Goal: Use online tool/utility: Utilize a website feature to perform a specific function

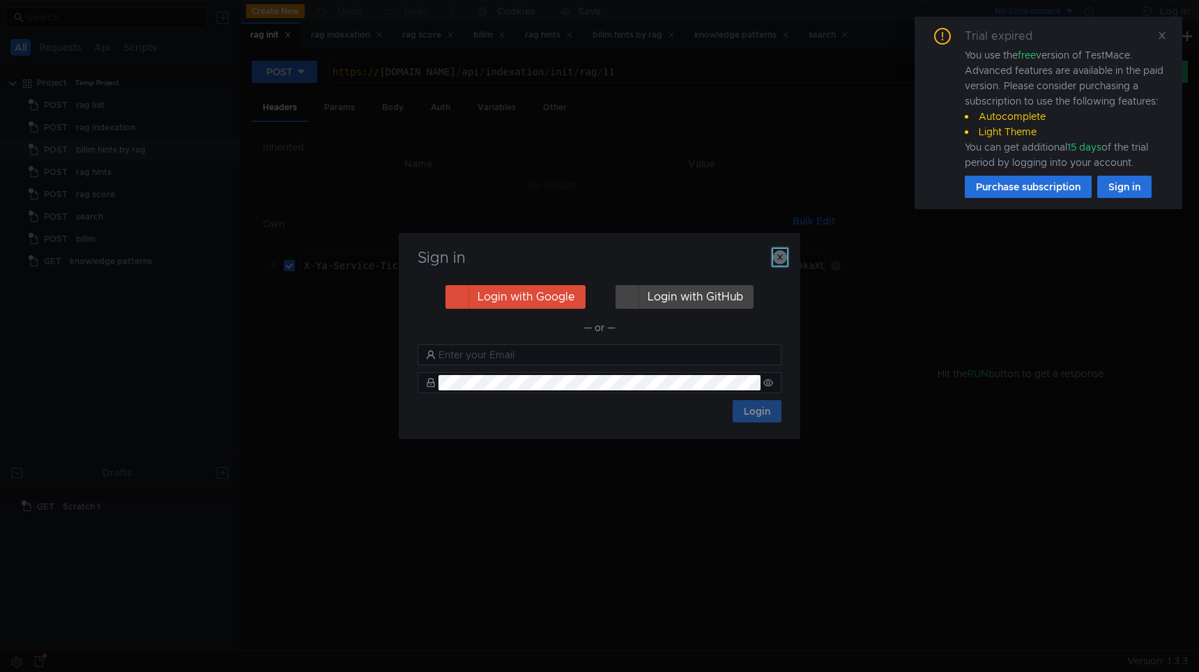
click at [784, 260] on icon "button" at bounding box center [780, 257] width 14 height 14
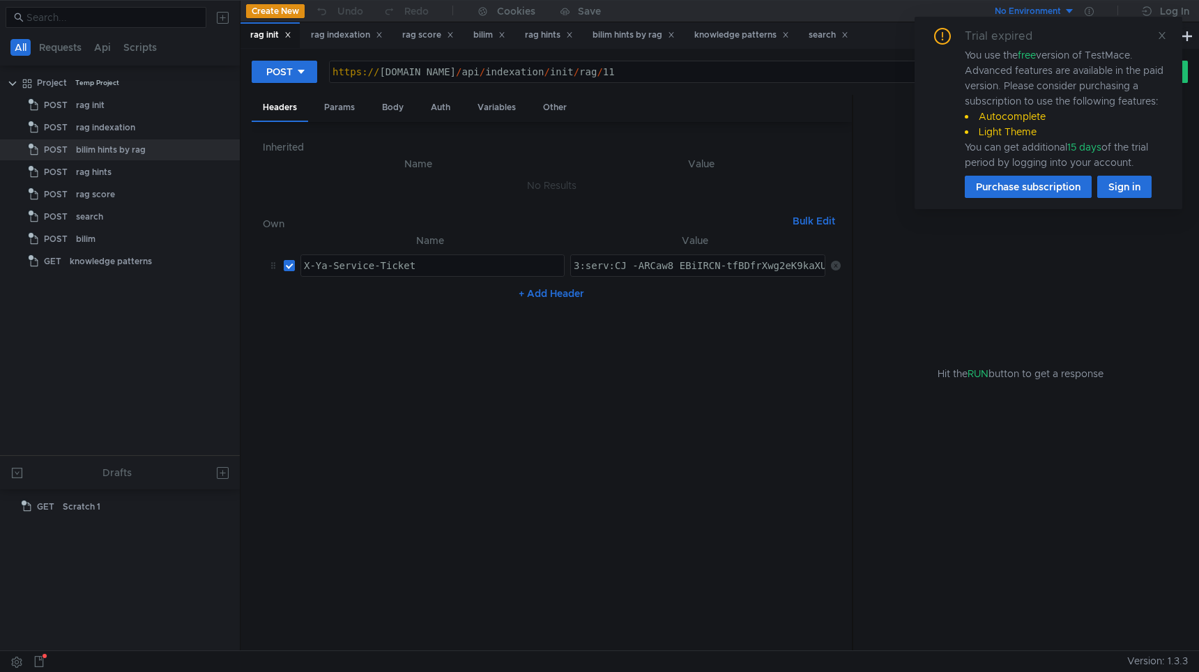
click at [1161, 38] on icon at bounding box center [1162, 36] width 10 height 10
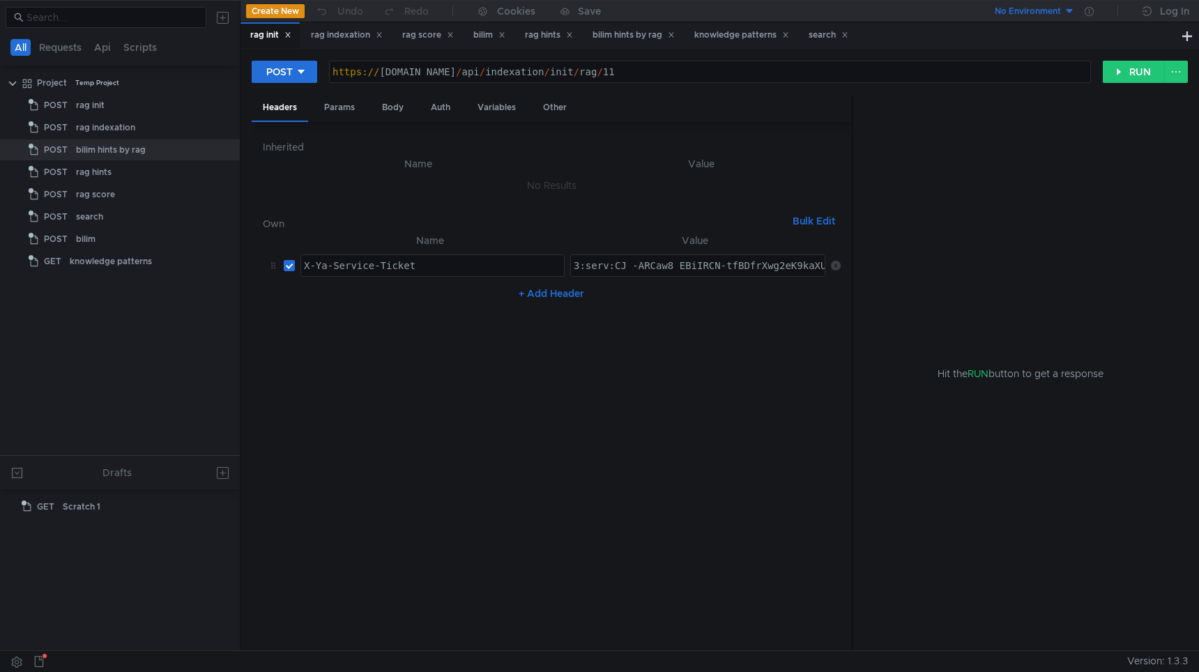
paste textarea "M3_ARCD5OfFBiIRCN-tfBDfrXwg2eK9kaXU_gE:KUkSglhYKwBeCkwDaDRSrK-L0sltqI7OS0OvZld4…"
type textarea "3:serv:CM3_ARCD5OfFBiIRCN-tfBDfrXwg2eK9kaXU_gE:KUkSglhYKwBeCkwDaDRSrK-L0sltqI7O…"
click at [676, 384] on nz-table "Name Value X-Ya-Service-Ticket הההההההההההההההההההההההההההההההההההההההההההההההה…" at bounding box center [552, 436] width 578 height 408
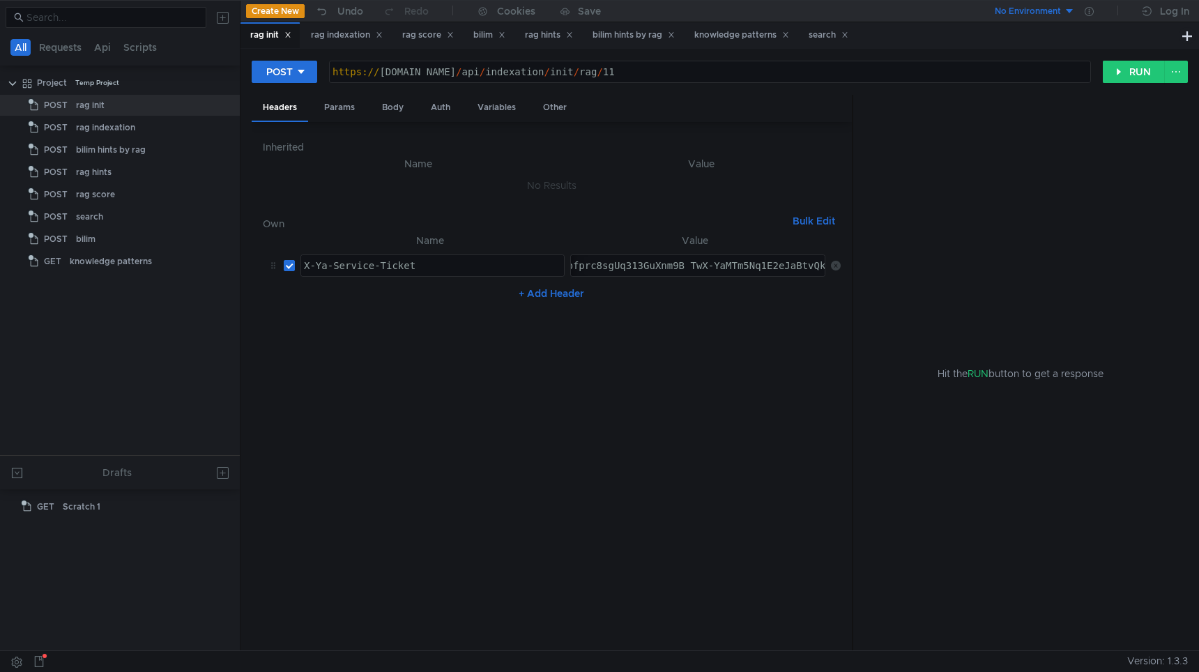
click at [775, 77] on div "https:// search-general.bilim.yandex-team.ru / api / indexation / init / rag / …" at bounding box center [710, 82] width 761 height 33
click at [1133, 72] on button "RUN" at bounding box center [1134, 72] width 62 height 22
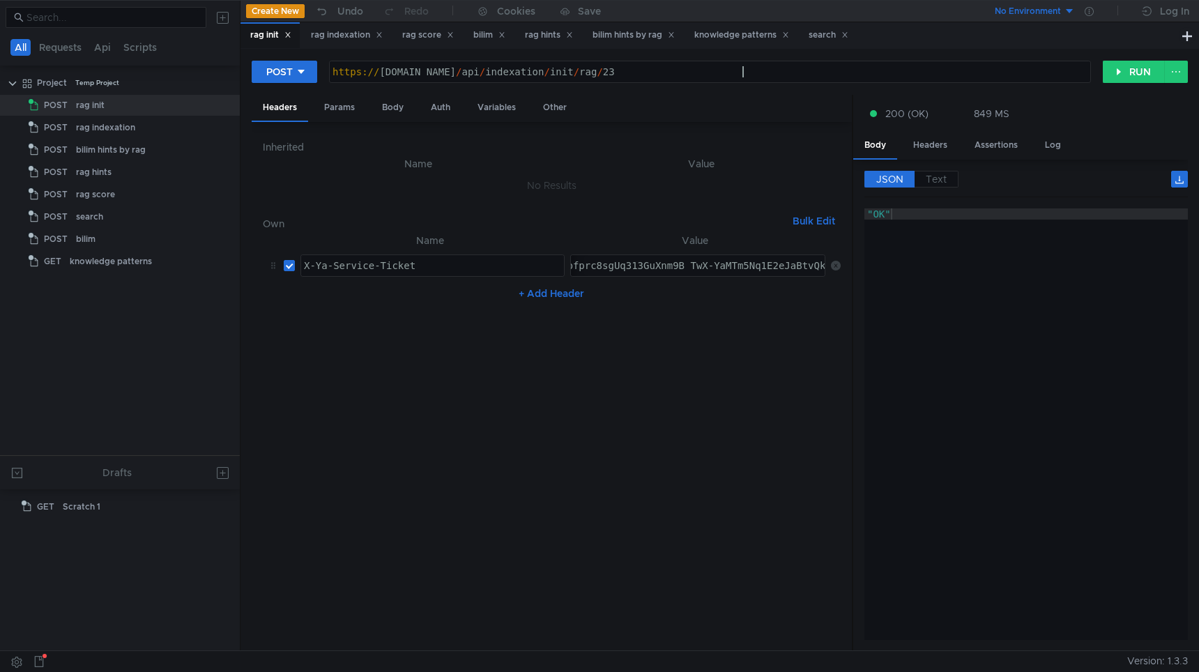
click at [762, 70] on div "https:// search-general.bilim.yandex-team.ru / api / indexation / init / rag / …" at bounding box center [710, 82] width 761 height 33
click at [1115, 72] on button "RUN" at bounding box center [1134, 72] width 62 height 22
click at [837, 71] on div "https:// search-general.bilim.yandex-team.ru / api / indexation / init / rag / …" at bounding box center [710, 82] width 761 height 33
click at [1104, 84] on div "POST https://search-general.bilim.yandex-team.ru/api/indexation/init/rag/25 htt…" at bounding box center [720, 77] width 936 height 35
click at [1117, 67] on button "RUN" at bounding box center [1134, 72] width 62 height 22
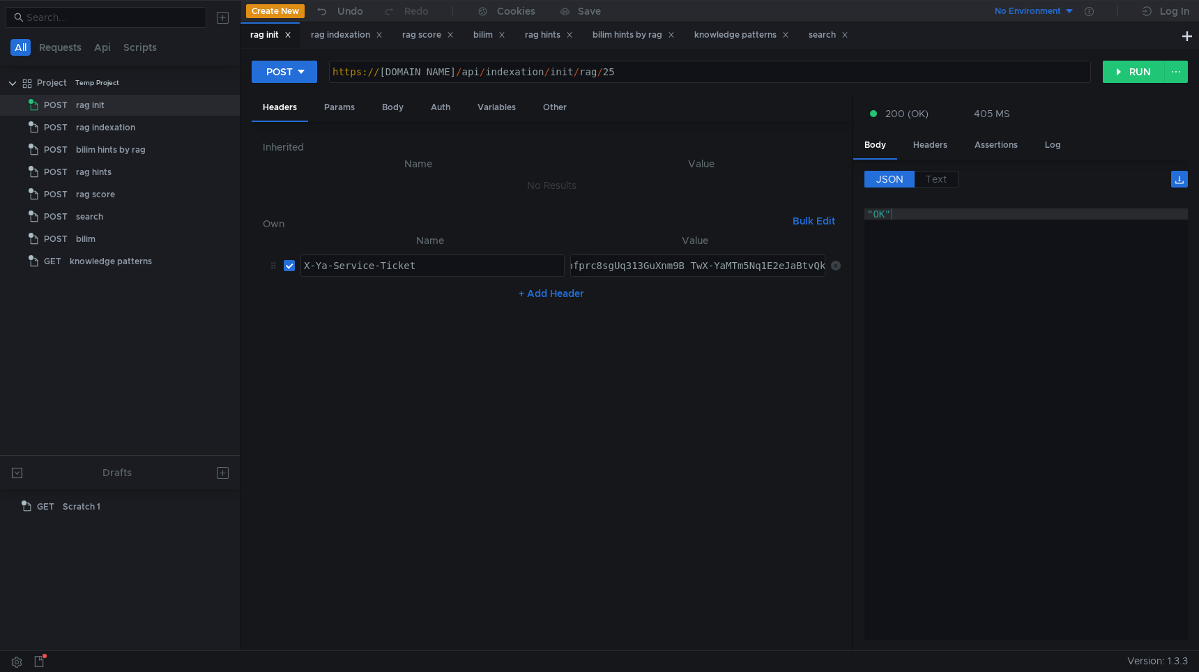
click at [791, 78] on div "https:// search-general.bilim.yandex-team.ru / api / indexation / init / rag / …" at bounding box center [710, 82] width 761 height 33
type textarea "https://search-general.bilim.yandex-team.ru/api/indexation/init/rag/26"
click at [1123, 62] on button "RUN" at bounding box center [1134, 72] width 62 height 22
click at [664, 524] on nz-table "Name Value X-Ya-Service-Ticket הההההההההההההההההההההההההההההההההההההההההההההההה…" at bounding box center [552, 436] width 578 height 408
click at [356, 33] on div "rag indexation" at bounding box center [347, 35] width 72 height 15
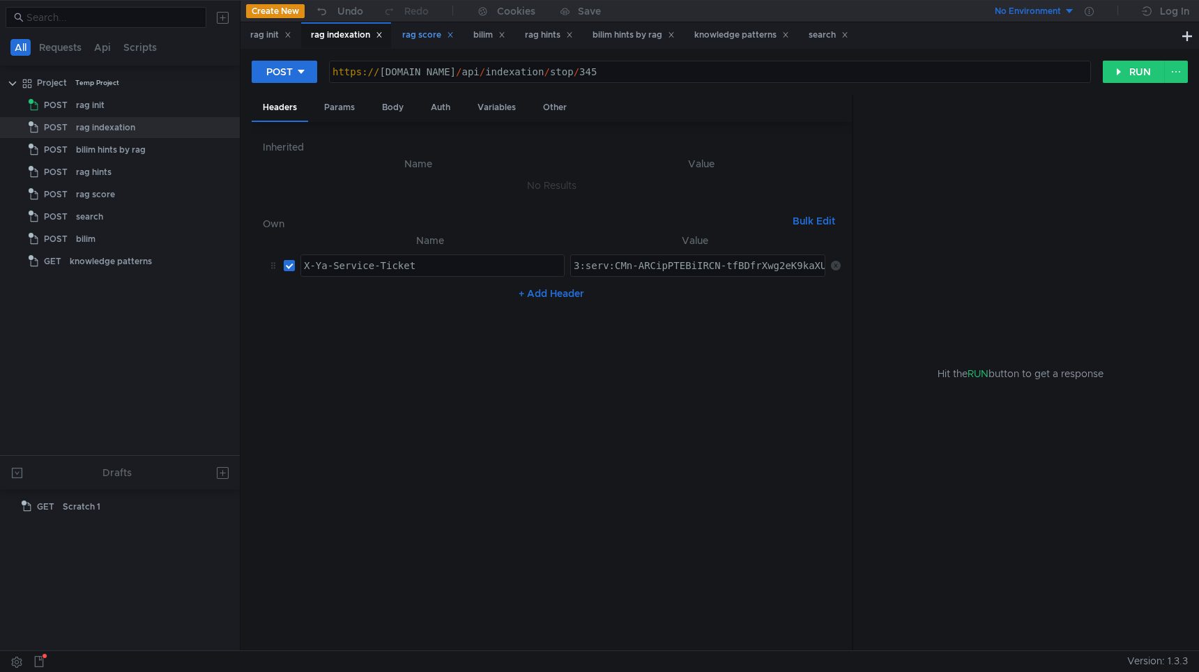
click at [422, 37] on div "rag score" at bounding box center [428, 35] width 52 height 15
click at [330, 38] on div "rag indexation" at bounding box center [347, 35] width 72 height 15
drag, startPoint x: 674, startPoint y: 75, endPoint x: 959, endPoint y: 98, distance: 286.9
click at [959, 98] on form "POST https://search-general.bilim.yandex-team.ru/api/indexation/stop/345 https:…" at bounding box center [720, 355] width 936 height 591
type textarea "https://search-general.bilim.yandex-team.ru/api/indexation"
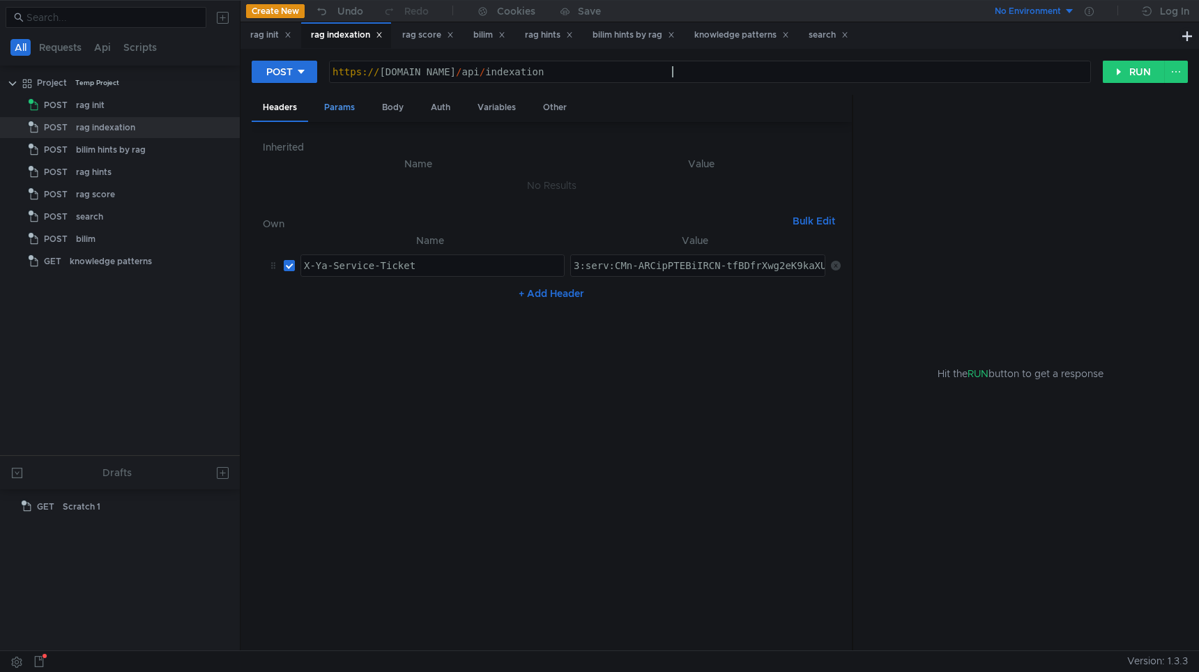
click at [344, 107] on div "Params" at bounding box center [339, 108] width 53 height 26
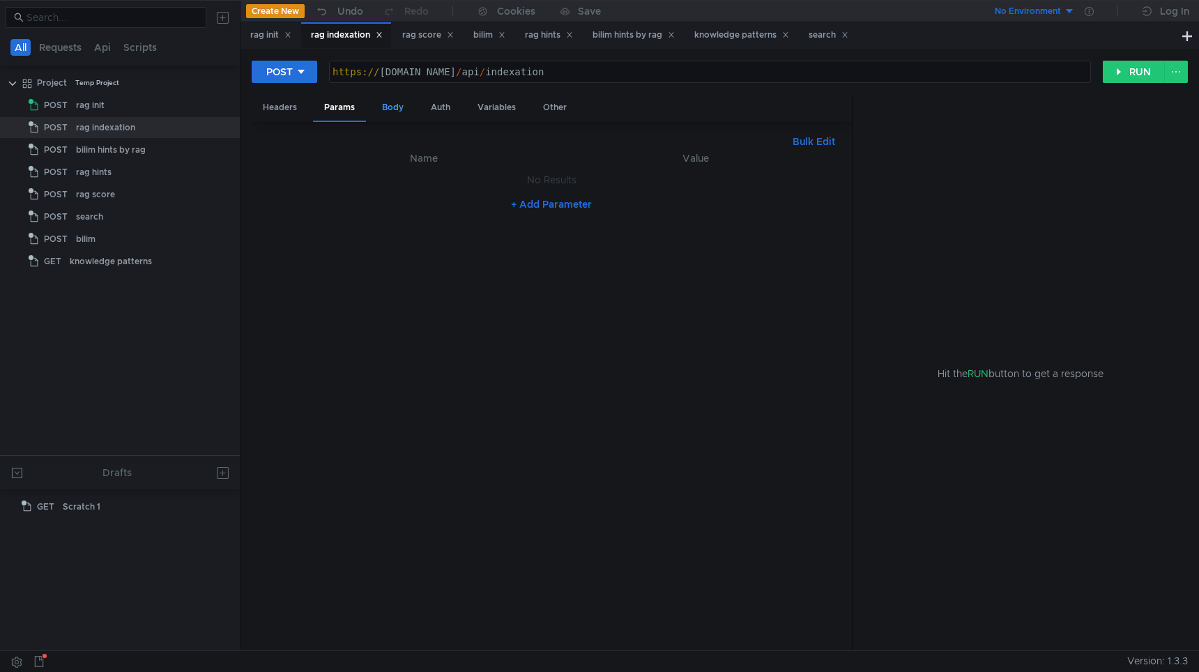
click at [400, 100] on div "Body" at bounding box center [393, 108] width 44 height 26
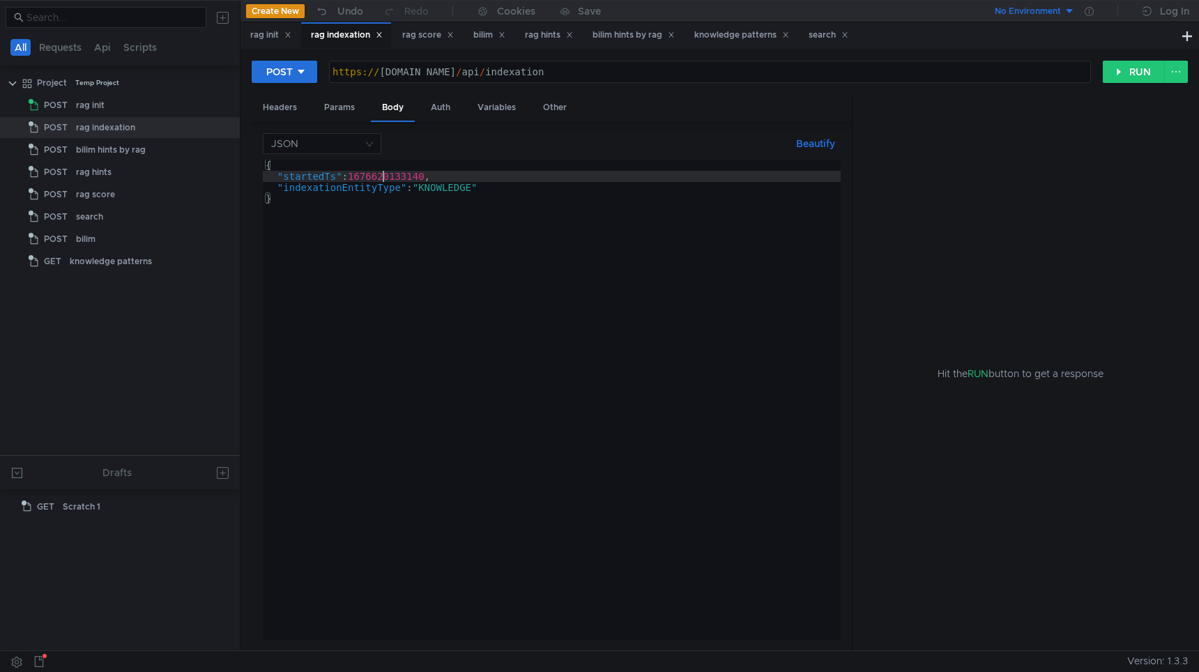
click at [383, 172] on div "{ "startedTs" : 1676620133140 , "indexationEntityType" : "KNOWLEDGE" }" at bounding box center [552, 411] width 578 height 503
paste textarea "731079715068"
click at [543, 236] on div "{ "startedTs" : 1731079715067 , "indexationEntityType" : "KNOWLEDGE" }" at bounding box center [552, 411] width 578 height 503
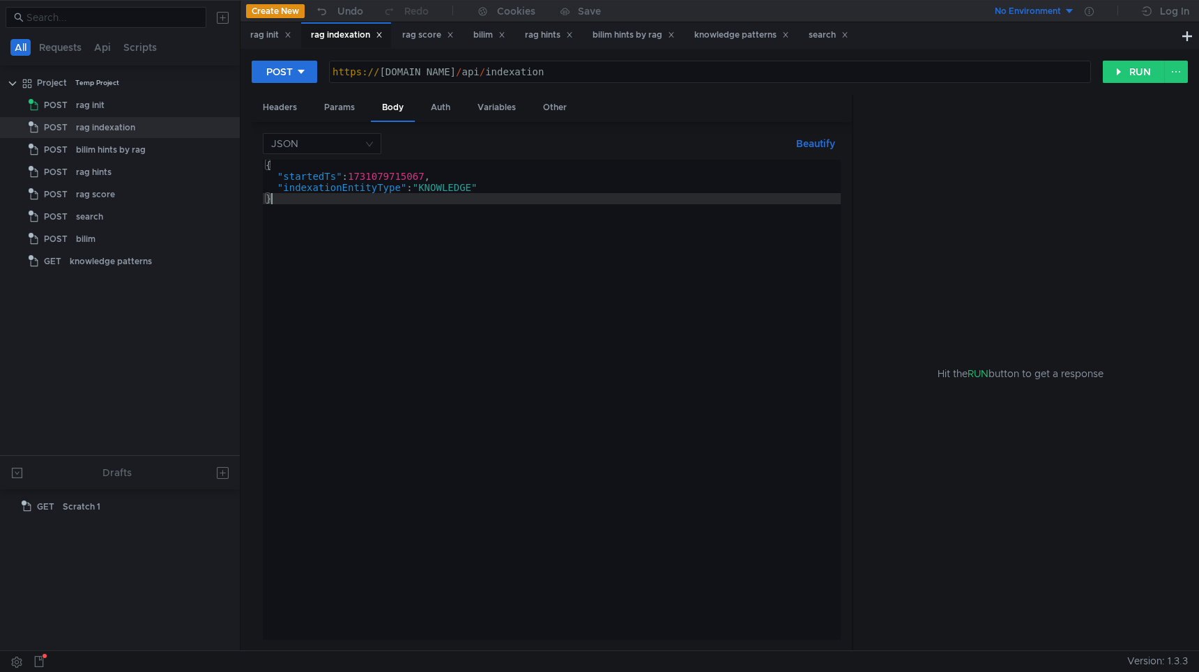
scroll to position [0, 0]
type textarea "}"
click at [1150, 77] on button "RUN" at bounding box center [1134, 72] width 62 height 22
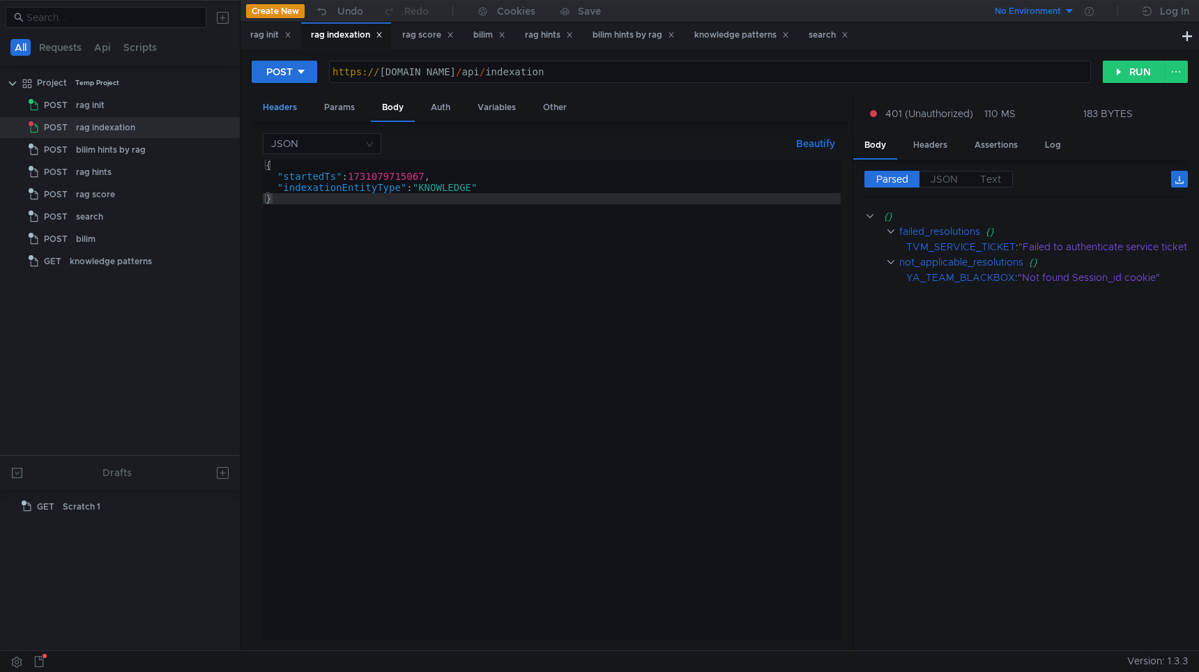
click at [296, 113] on div "Headers" at bounding box center [280, 108] width 56 height 26
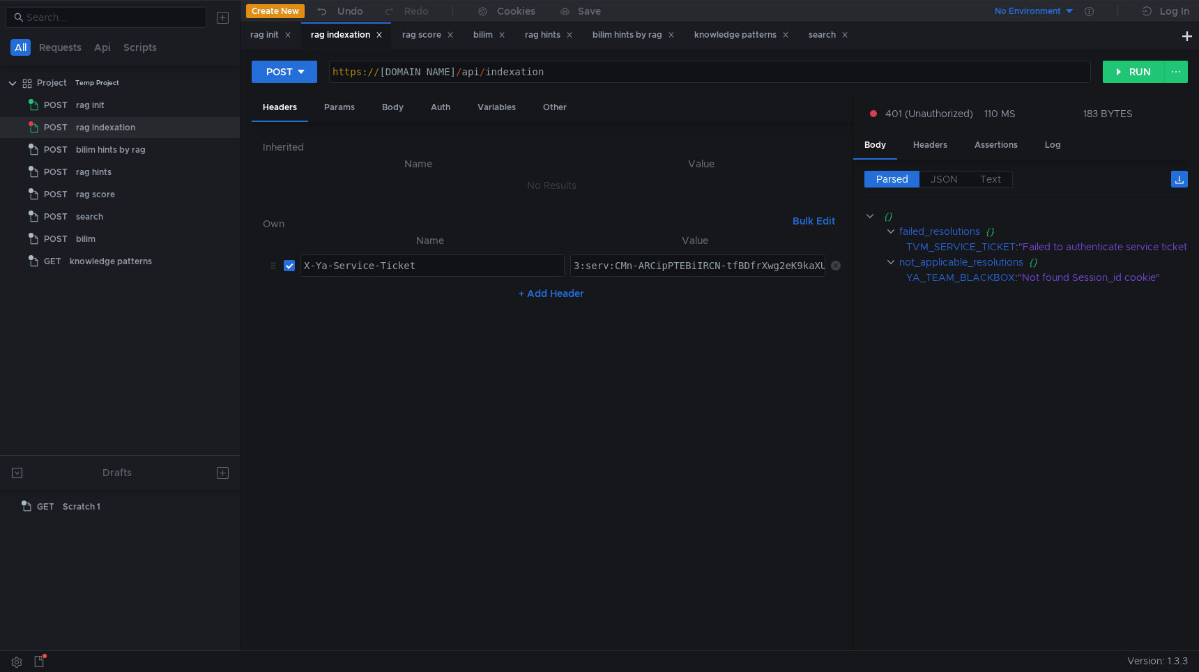
paste textarea "1731079715068"
paste textarea "3:serv:CM3_ARCD5OfFBiIRCN-tfBDfrXwg2eK9kaXU_gE:KUkSglhYKwBeCkwDaDRSrK-L0sltqI7O…"
type textarea "3:serv:CM3_ARCD5OfFBiIRCN-tfBDfrXwg2eK9kaXU_gE:KUkSglhYKwBeCkwDaDRSrK-L0sltqI7O…"
click at [695, 372] on nz-table "Name Value X-Ya-Service-Ticket הההההההההההההההההההההההההההההההההההההההההההההההה…" at bounding box center [552, 436] width 578 height 408
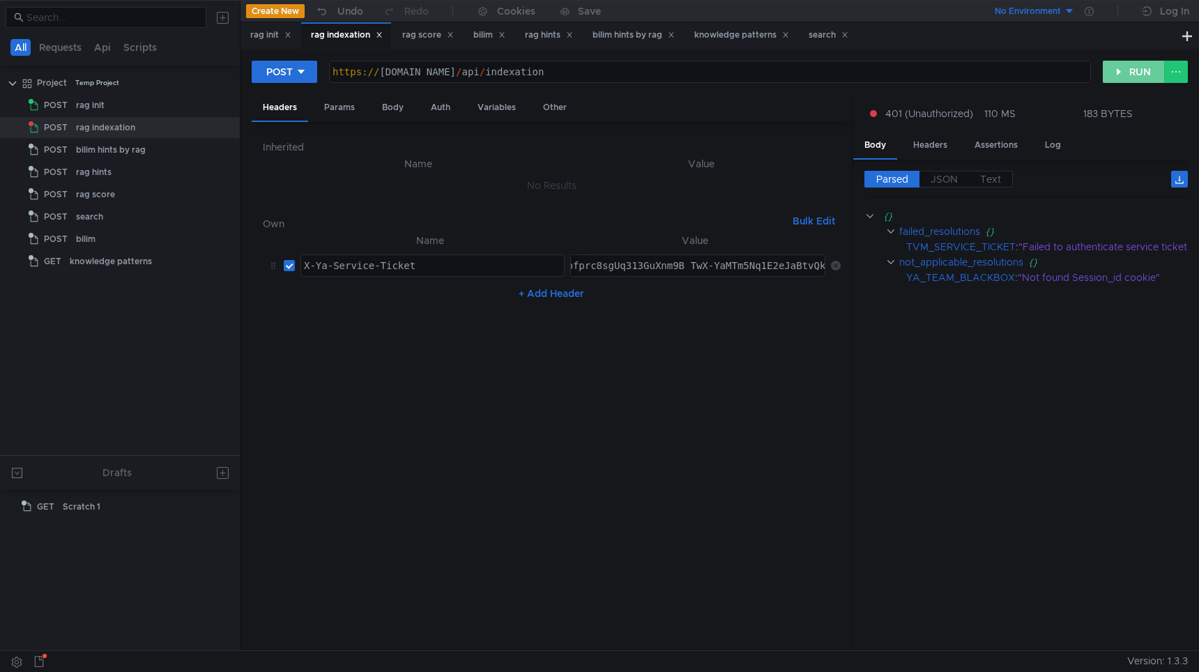
click at [1133, 76] on button "RUN" at bounding box center [1134, 72] width 62 height 22
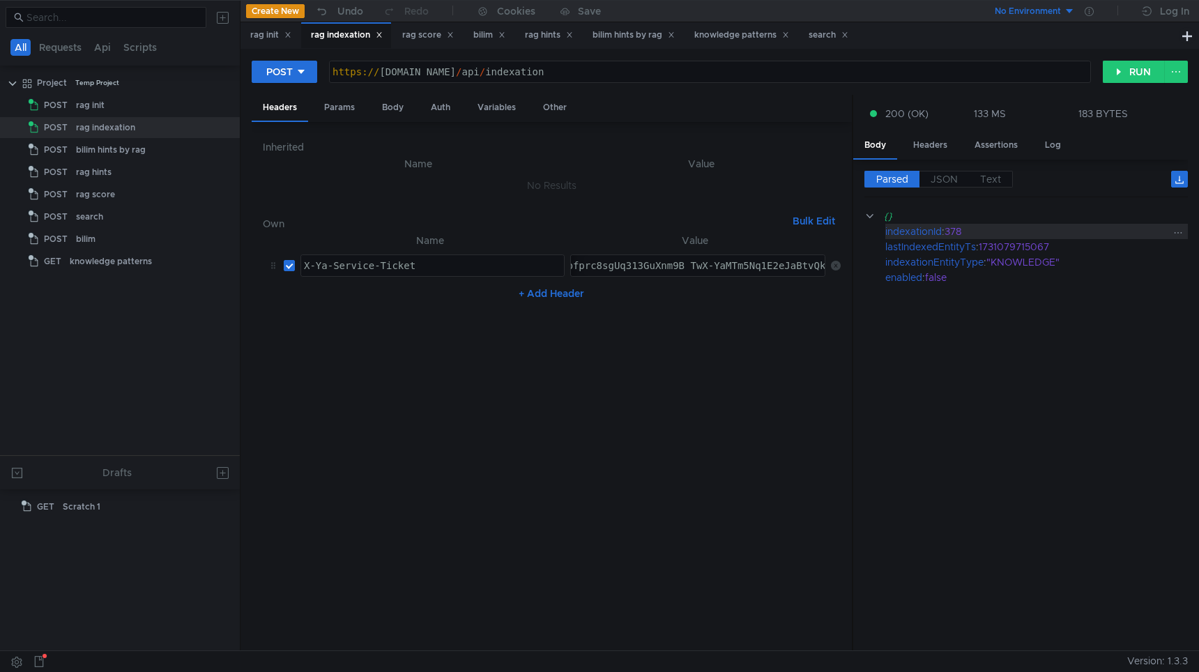
click at [953, 231] on div "378" at bounding box center [1058, 231] width 227 height 15
click at [780, 76] on div "https:// search-general.bilim.yandex-team.ru / api / indexation" at bounding box center [710, 82] width 761 height 33
type textarea "https://search-general.bilim.yandex-team.ru/api/indexation/start/378"
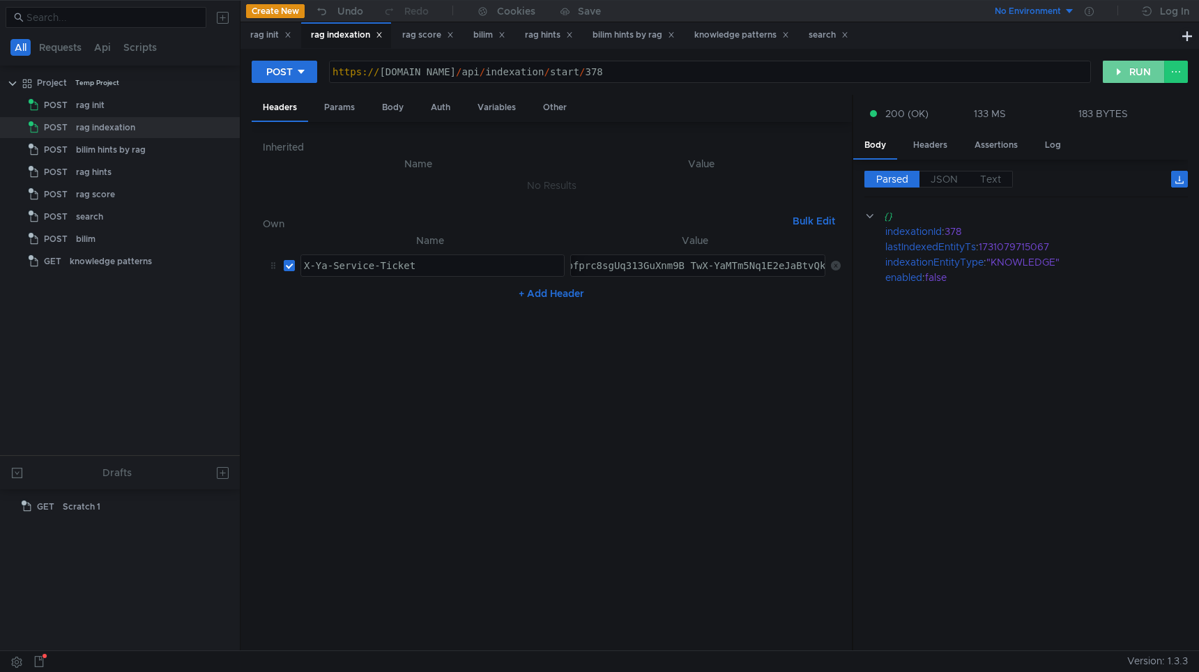
click at [1130, 70] on button "RUN" at bounding box center [1134, 72] width 62 height 22
click at [683, 74] on div "https:// [DOMAIN_NAME] / api / indexation / start / 378" at bounding box center [710, 82] width 761 height 33
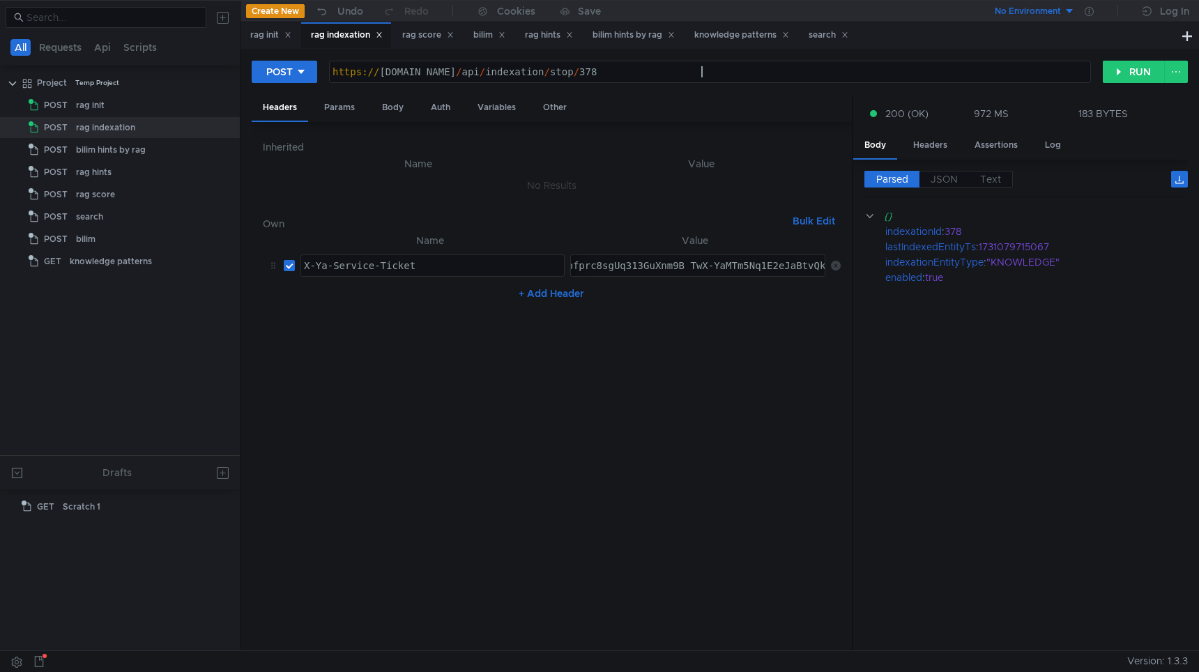
scroll to position [0, 26]
click at [1140, 77] on button "RUN" at bounding box center [1134, 72] width 62 height 22
drag, startPoint x: 671, startPoint y: 70, endPoint x: 1007, endPoint y: 93, distance: 336.1
click at [1001, 92] on div "POST https://search-general.bilim.yandex-team.ru/api/indexation/stop/378 https:…" at bounding box center [720, 77] width 936 height 35
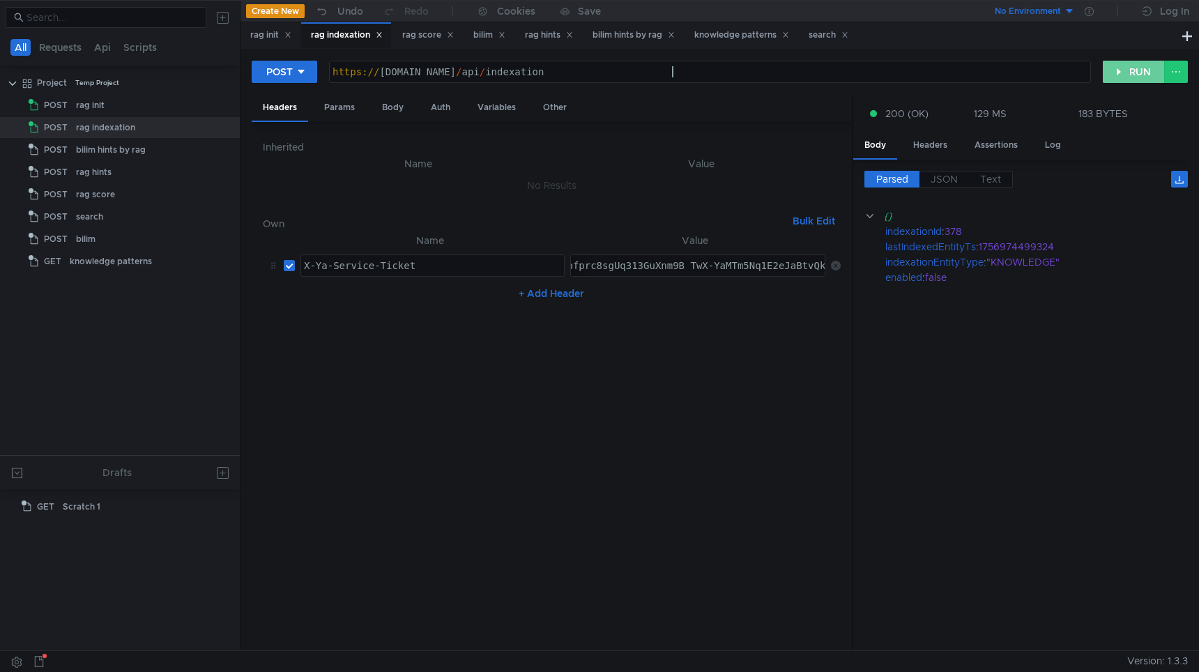
click at [1133, 67] on button "RUN" at bounding box center [1134, 72] width 62 height 22
click at [840, 76] on div "https:// [DOMAIN_NAME] / api / indexation" at bounding box center [710, 82] width 761 height 33
type textarea "https://search-general.bilim.yandex-team.ru/api/indexation/start/379"
click at [1120, 74] on button "RUN" at bounding box center [1134, 72] width 62 height 22
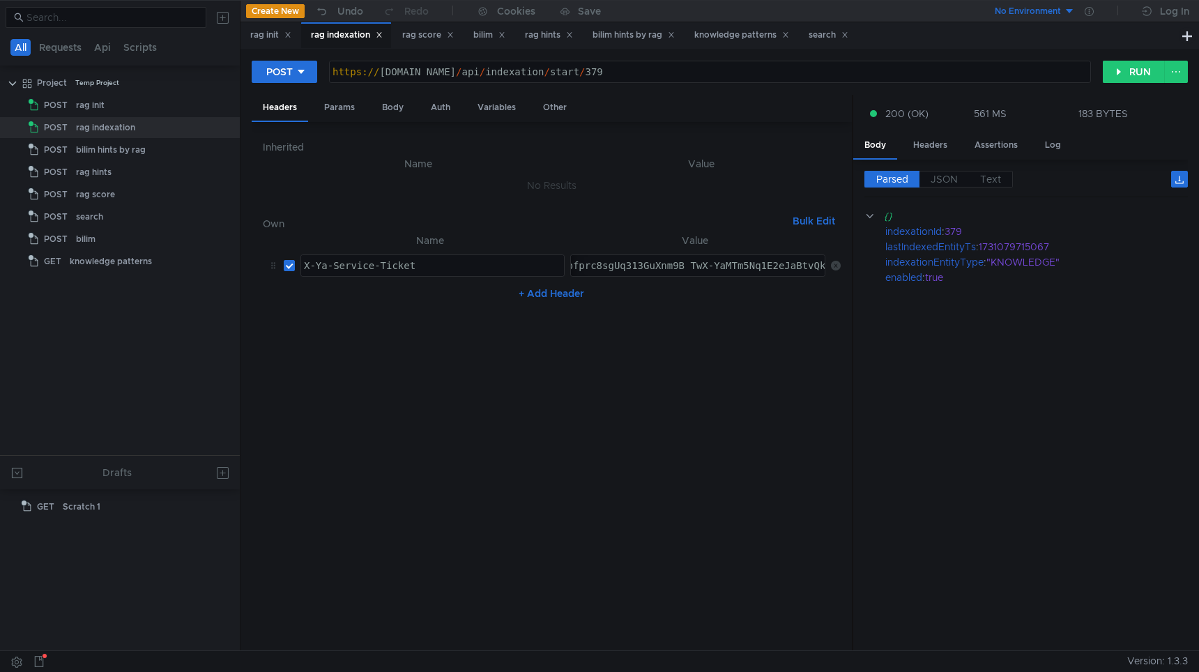
scroll to position [0, 28]
click at [693, 80] on div "https:// [DOMAIN_NAME] / api / indexation / start / 379" at bounding box center [710, 82] width 761 height 33
click at [693, 80] on div "https:// search-general.bilim.yandex-team.ru / api / indexation / start / 379" at bounding box center [710, 82] width 761 height 33
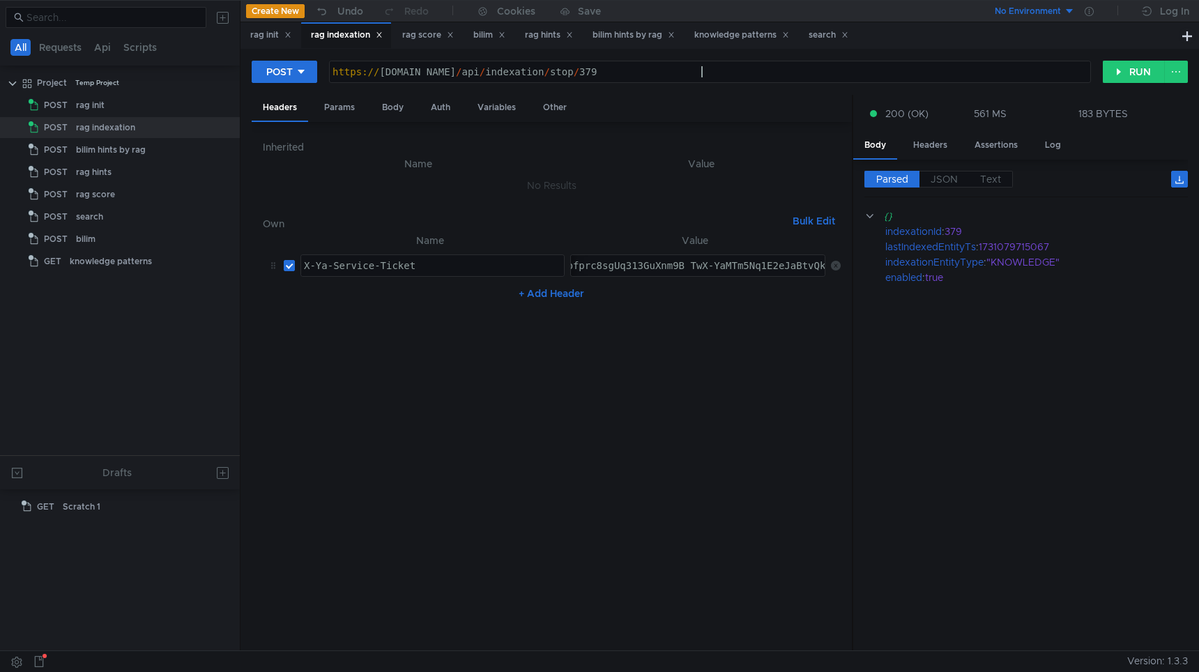
scroll to position [0, 26]
type textarea "[URL][DOMAIN_NAME]"
click at [1123, 66] on button "RUN" at bounding box center [1134, 72] width 62 height 22
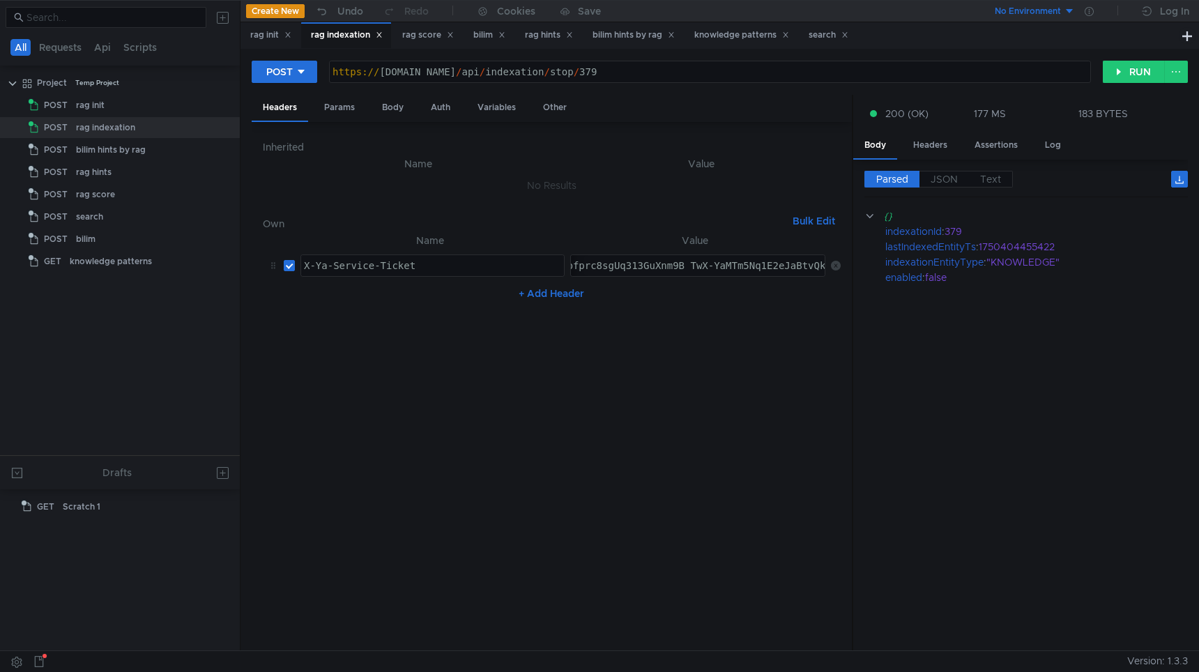
scroll to position [0, 26]
